Goal: Navigation & Orientation: Find specific page/section

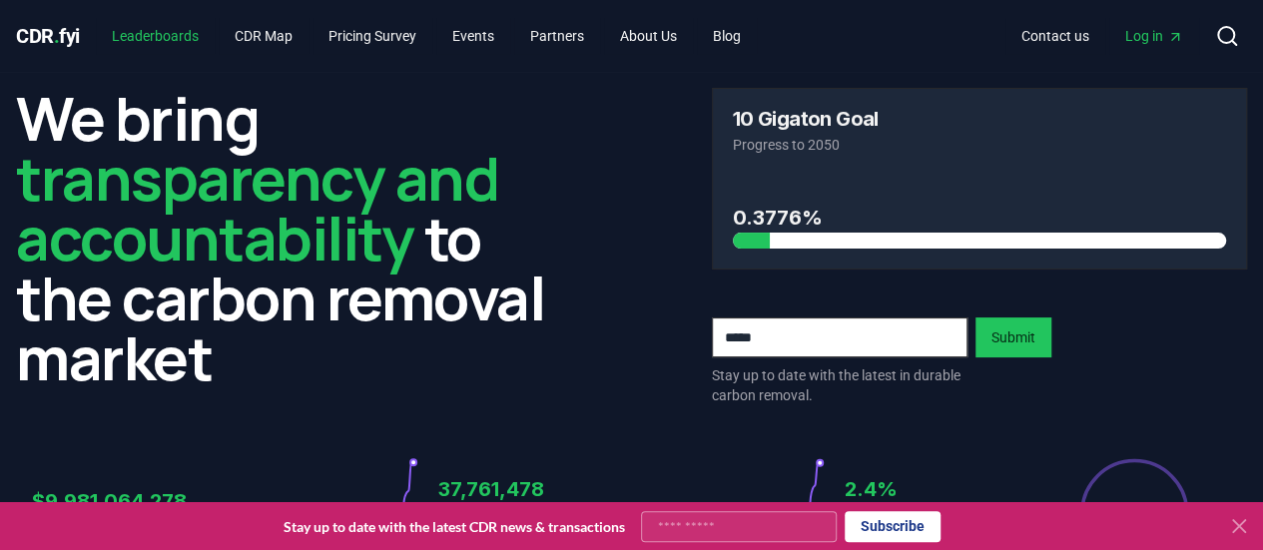
click at [201, 38] on link "Leaderboards" at bounding box center [155, 36] width 119 height 36
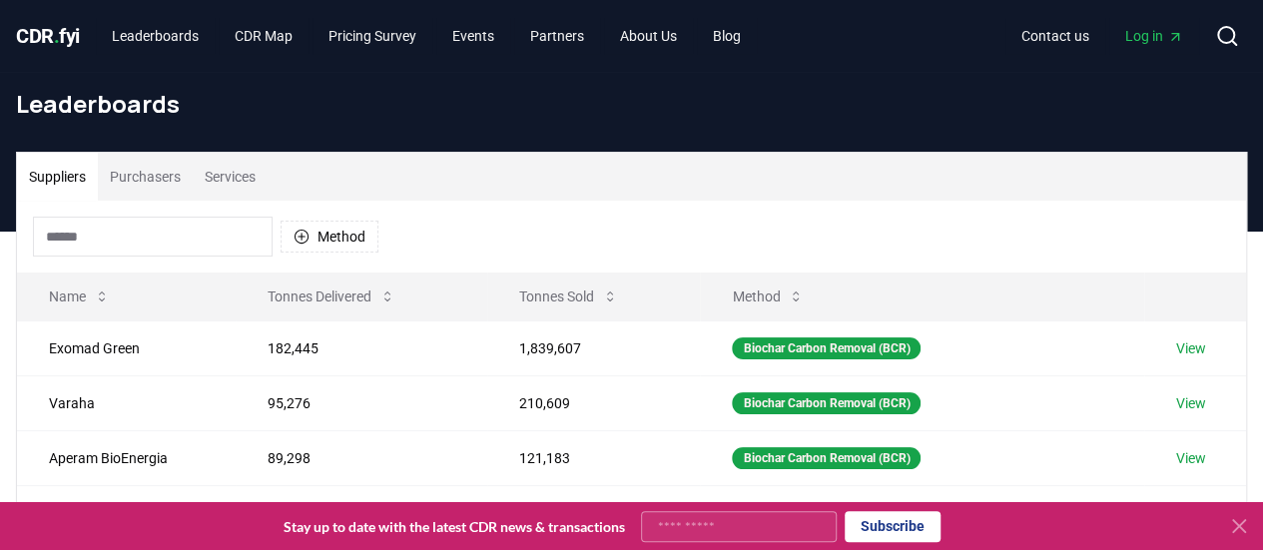
click at [142, 178] on button "Purchasers" at bounding box center [145, 177] width 95 height 48
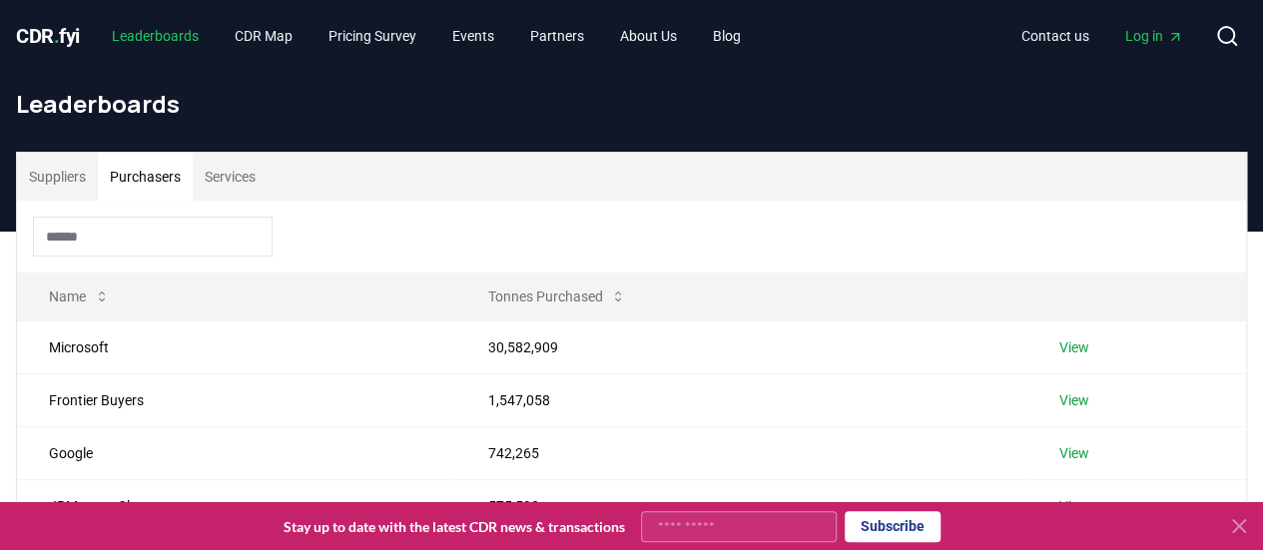
click at [134, 39] on link "Leaderboards" at bounding box center [155, 36] width 119 height 36
click at [88, 37] on div "CDR . fyi Leaderboards CDR Map Pricing Survey Events Partners About Us Blog" at bounding box center [386, 36] width 741 height 36
click at [74, 39] on span "CDR . fyi" at bounding box center [48, 36] width 64 height 24
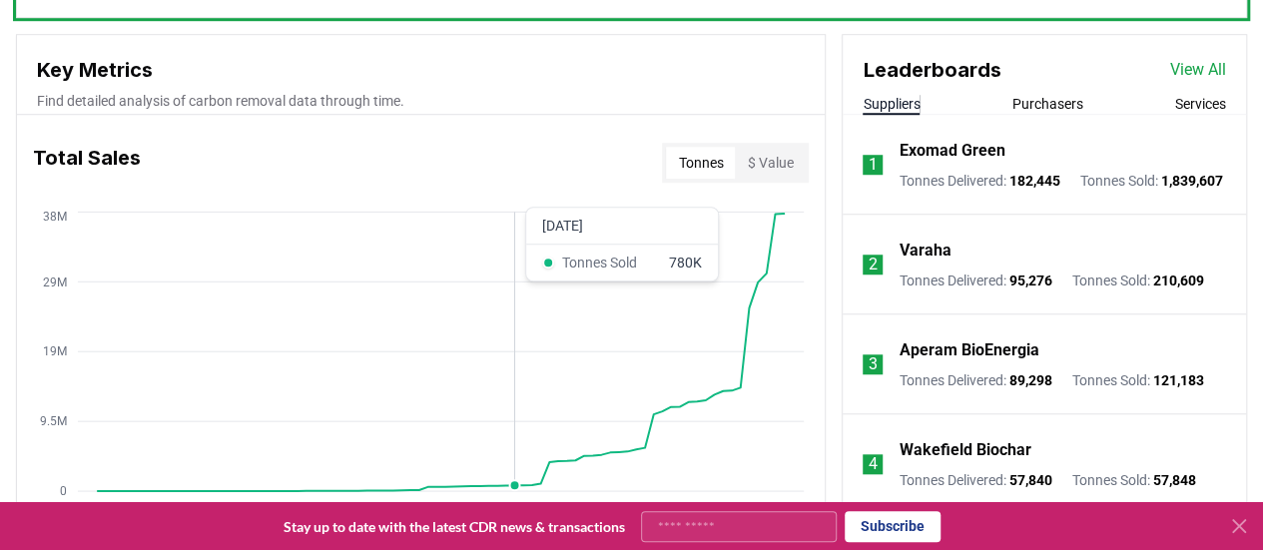
scroll to position [799, 0]
